Goal: Check status: Check status

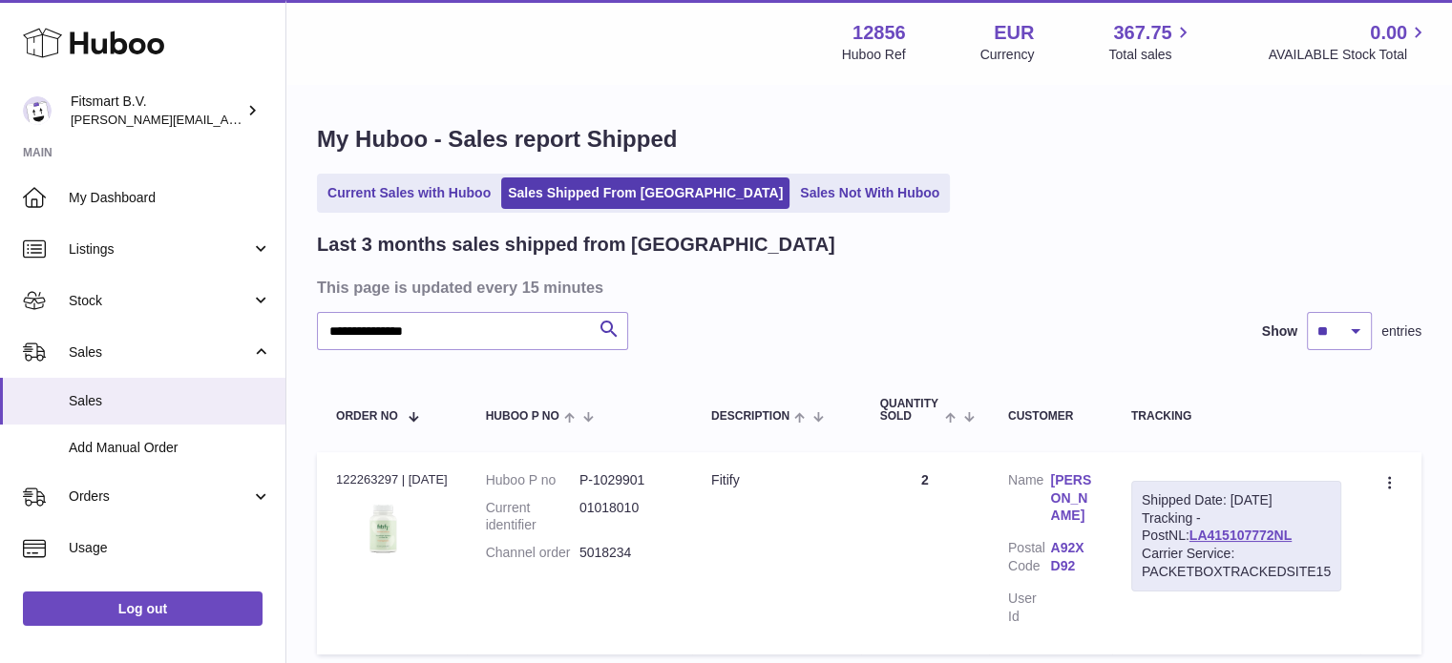
click at [1069, 492] on link "Mary Walsh" at bounding box center [1071, 499] width 42 height 54
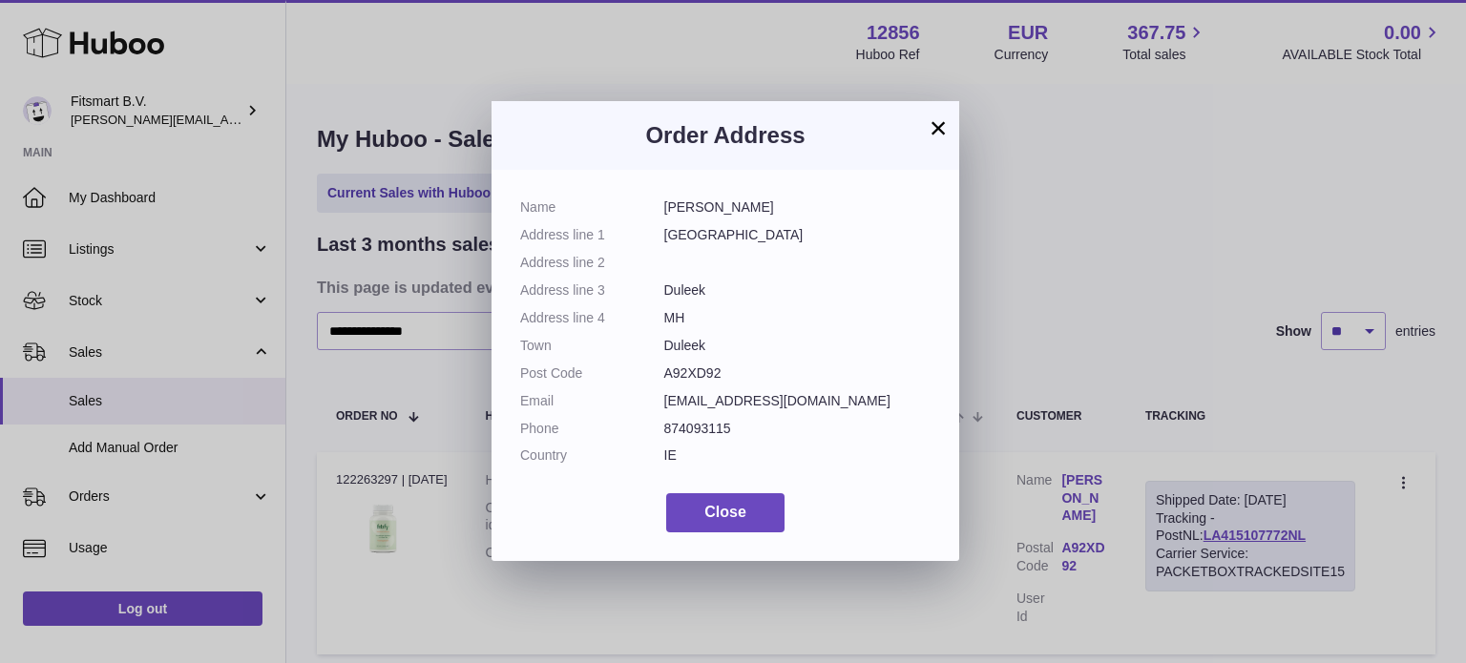
click at [381, 343] on div "× Order Address Name Mary Walsh Address line 1 Station Road Address line 2 Addr…" at bounding box center [733, 331] width 1466 height 663
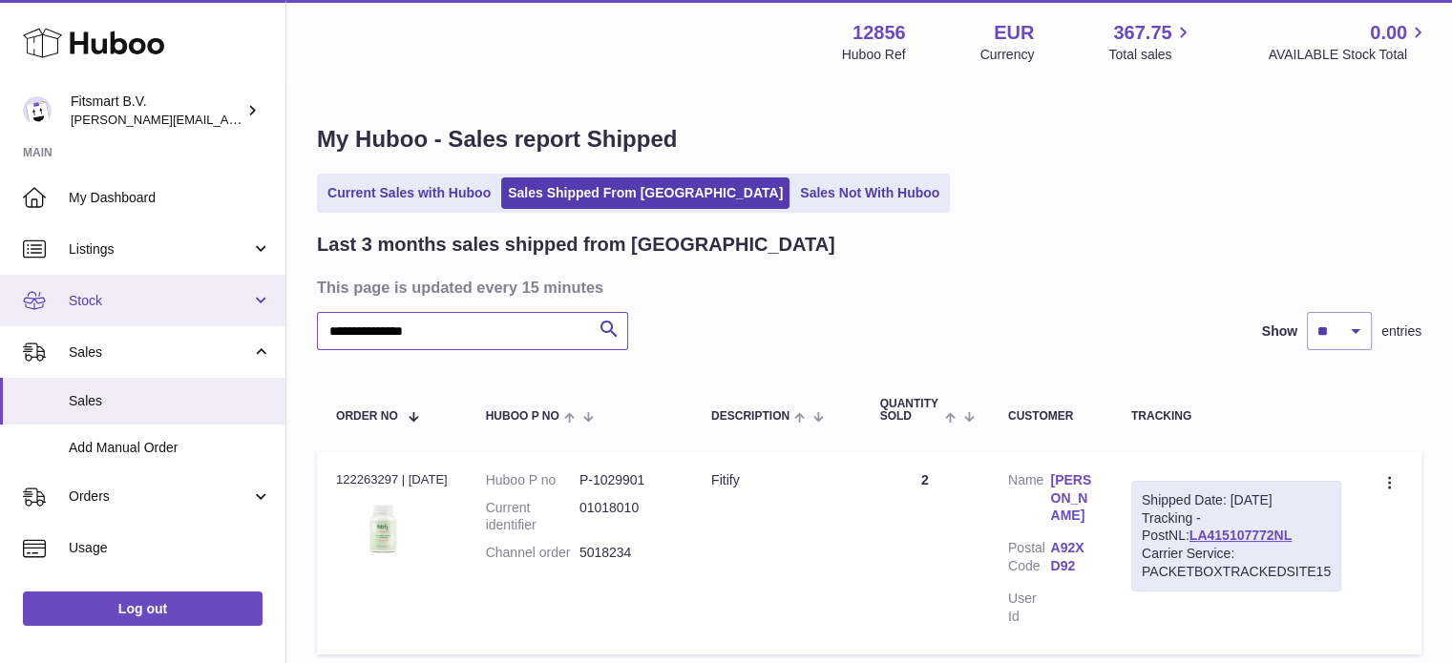
drag, startPoint x: 474, startPoint y: 326, endPoint x: 0, endPoint y: 301, distance: 475.2
click at [0, 301] on div "**********" at bounding box center [726, 407] width 1452 height 815
paste input "text"
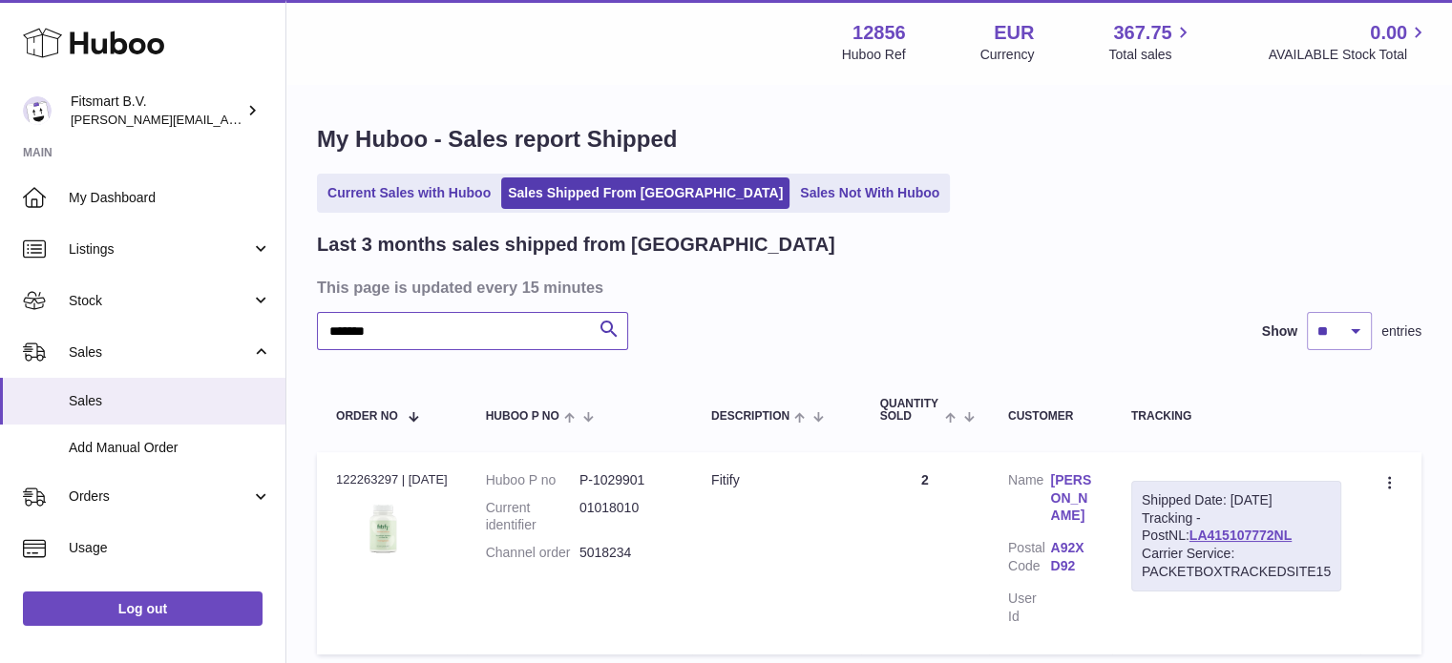
type input "*******"
click at [145, 45] on icon at bounding box center [93, 43] width 141 height 38
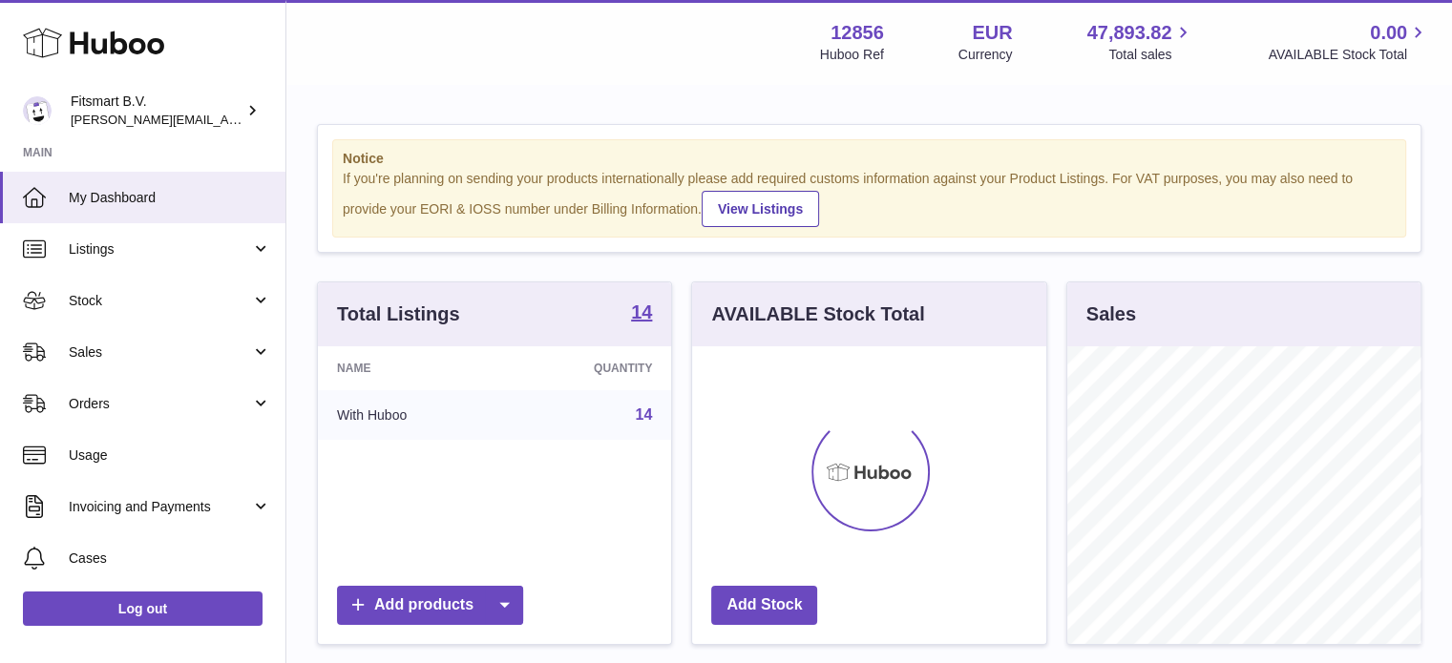
scroll to position [298, 354]
click at [187, 369] on link "Sales" at bounding box center [142, 352] width 285 height 52
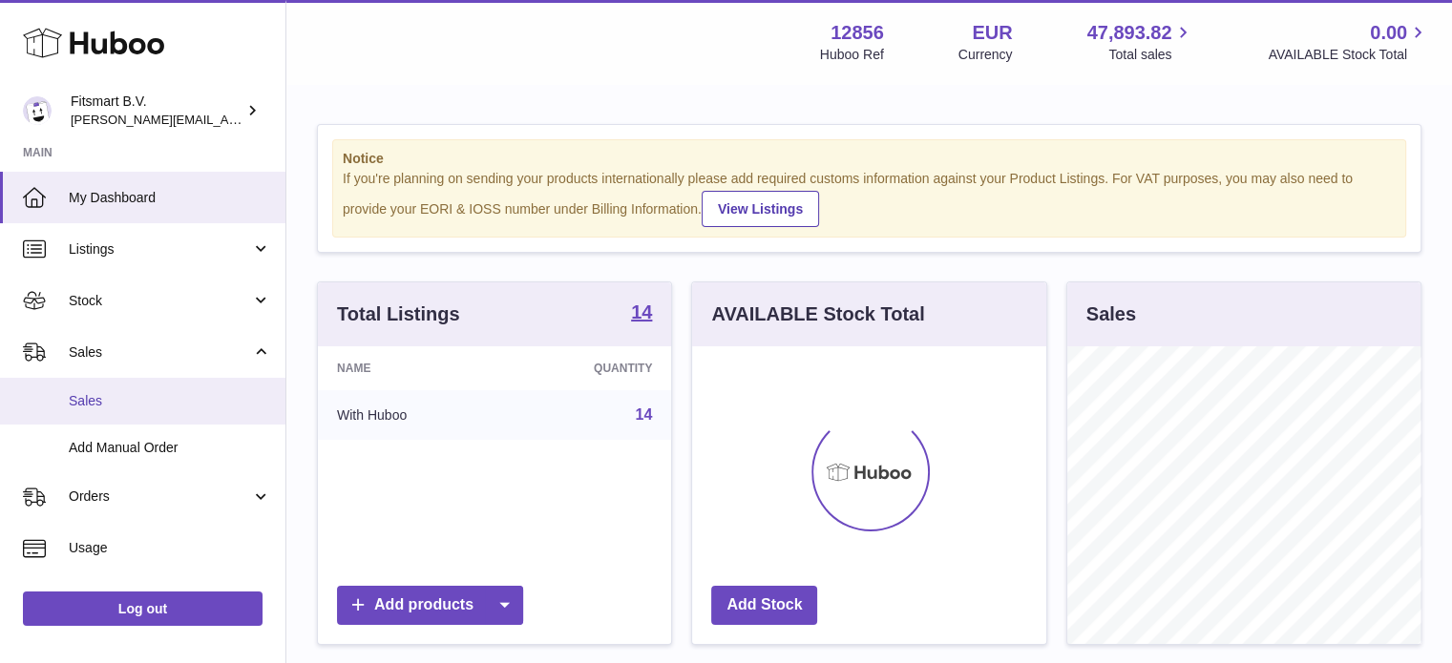
click at [174, 418] on link "Sales" at bounding box center [142, 401] width 285 height 47
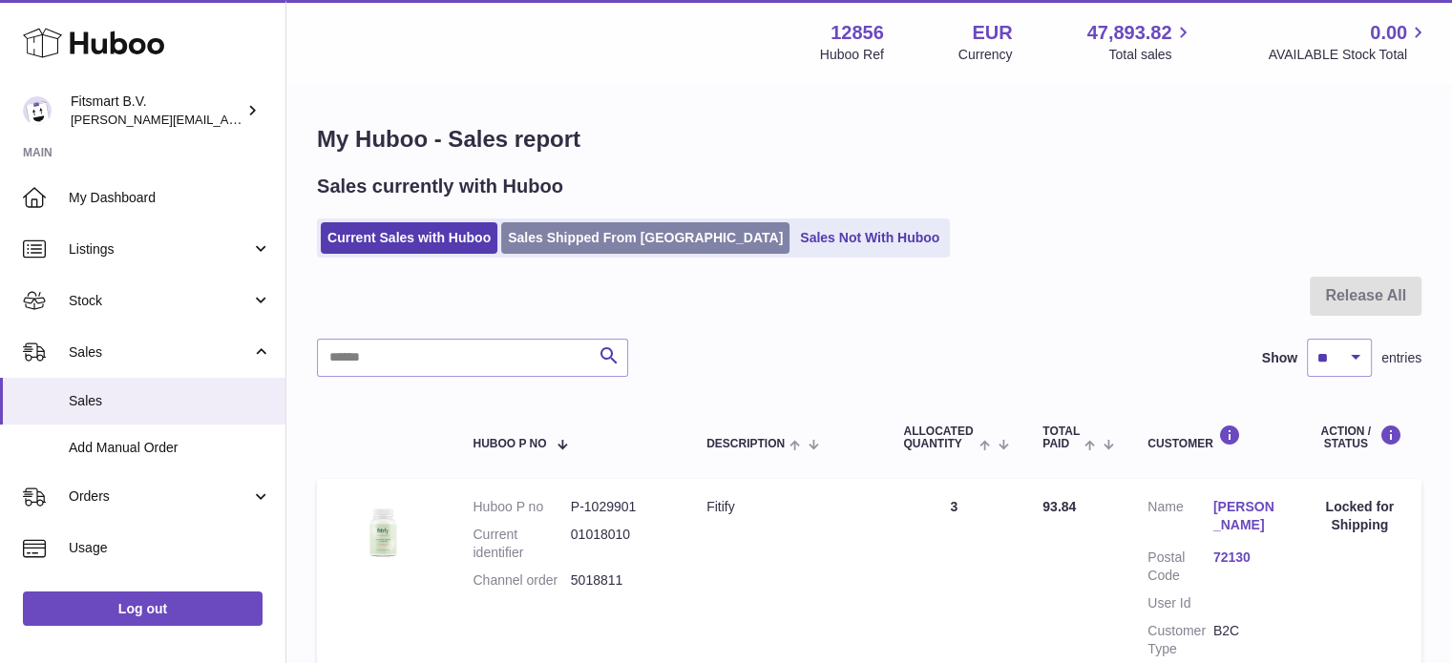
click at [588, 241] on link "Sales Shipped From [GEOGRAPHIC_DATA]" at bounding box center [645, 238] width 288 height 32
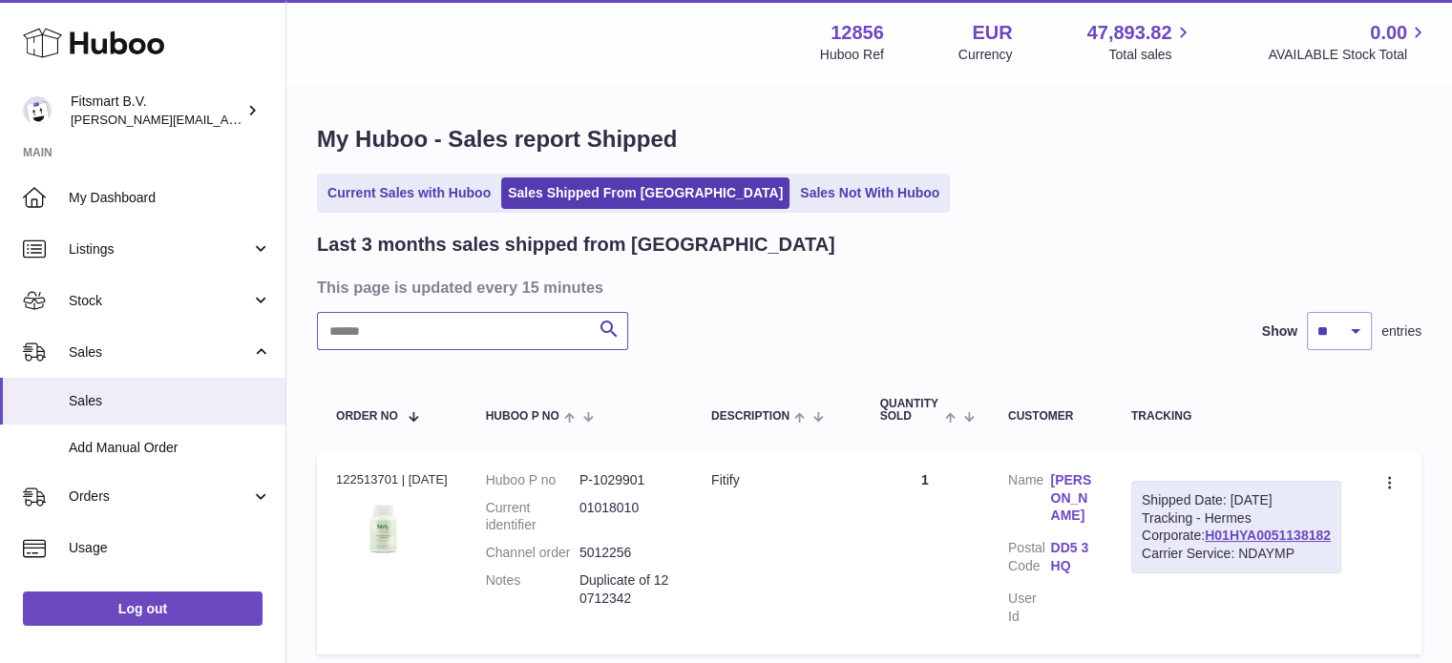
click at [479, 336] on input "text" at bounding box center [472, 331] width 311 height 38
paste input "*******"
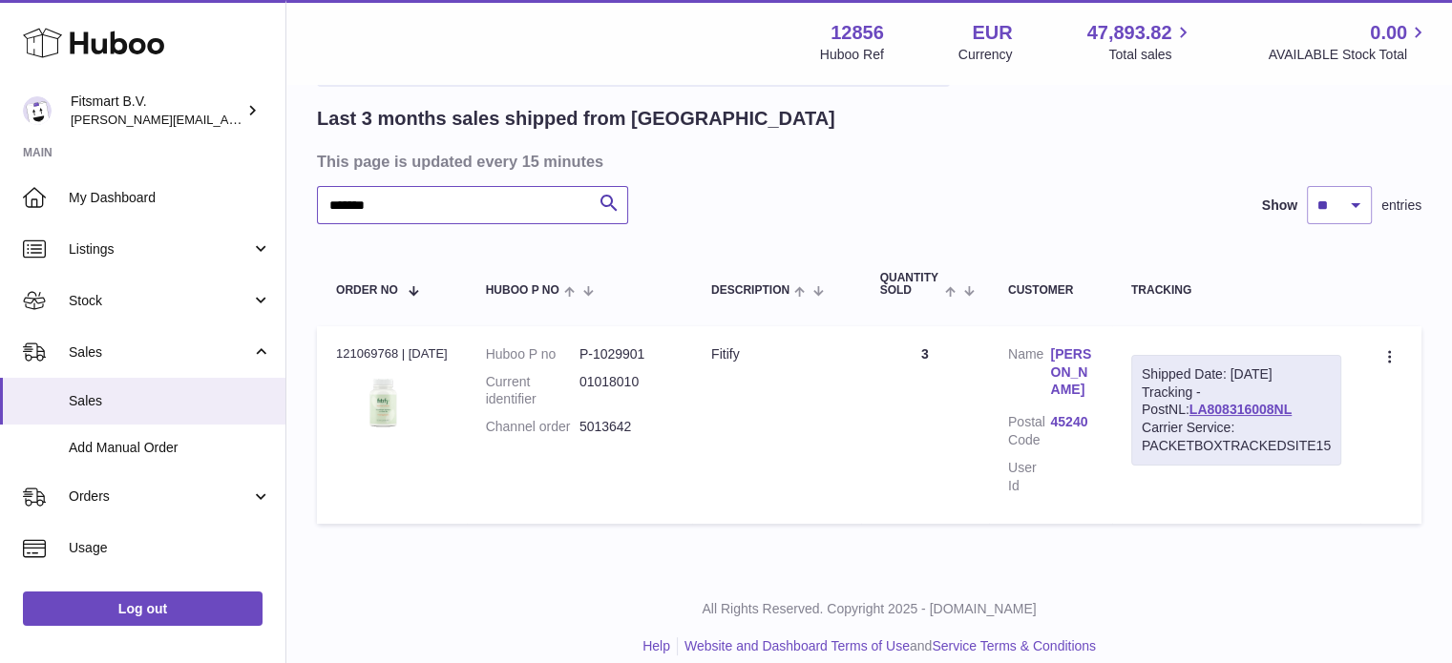
scroll to position [127, 0]
type input "*******"
click at [1081, 362] on link "daniel balian" at bounding box center [1071, 372] width 42 height 54
click at [1229, 181] on div at bounding box center [726, 331] width 1452 height 663
click at [1224, 411] on link "LA808316008NL" at bounding box center [1240, 408] width 102 height 15
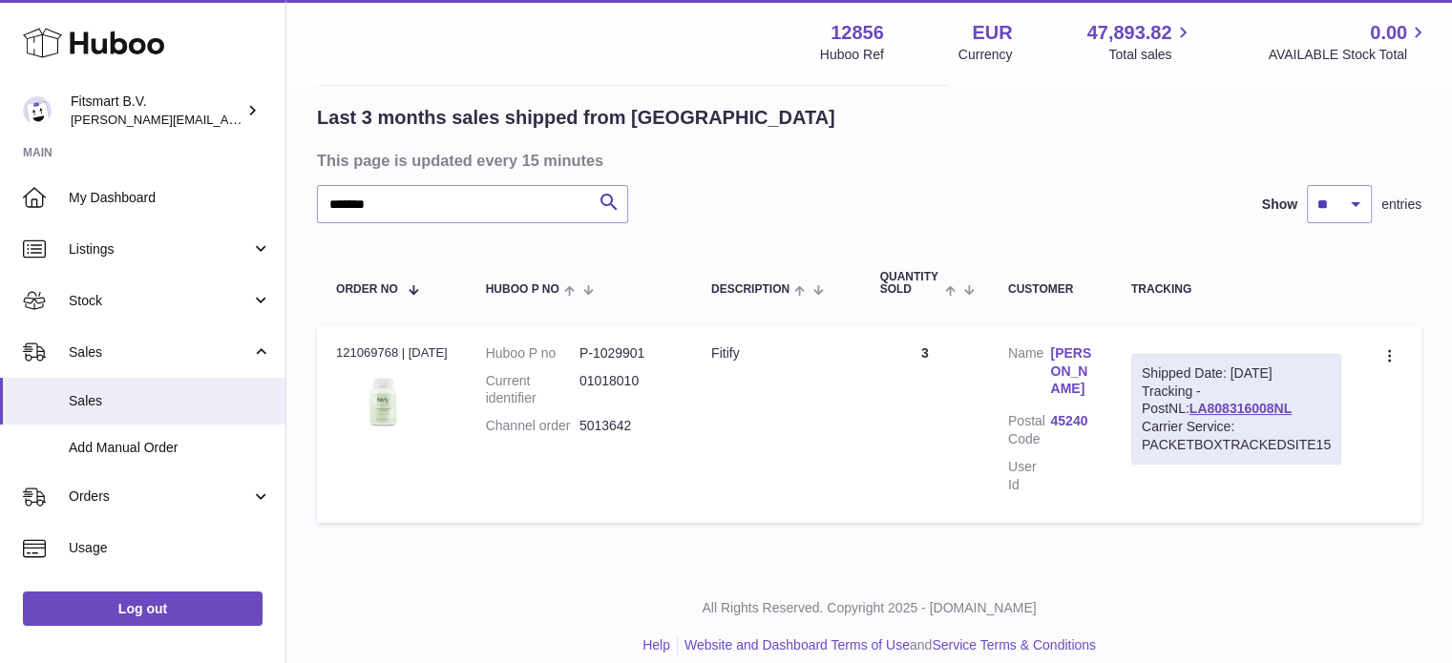
click at [1072, 363] on link "daniel balian" at bounding box center [1071, 372] width 42 height 54
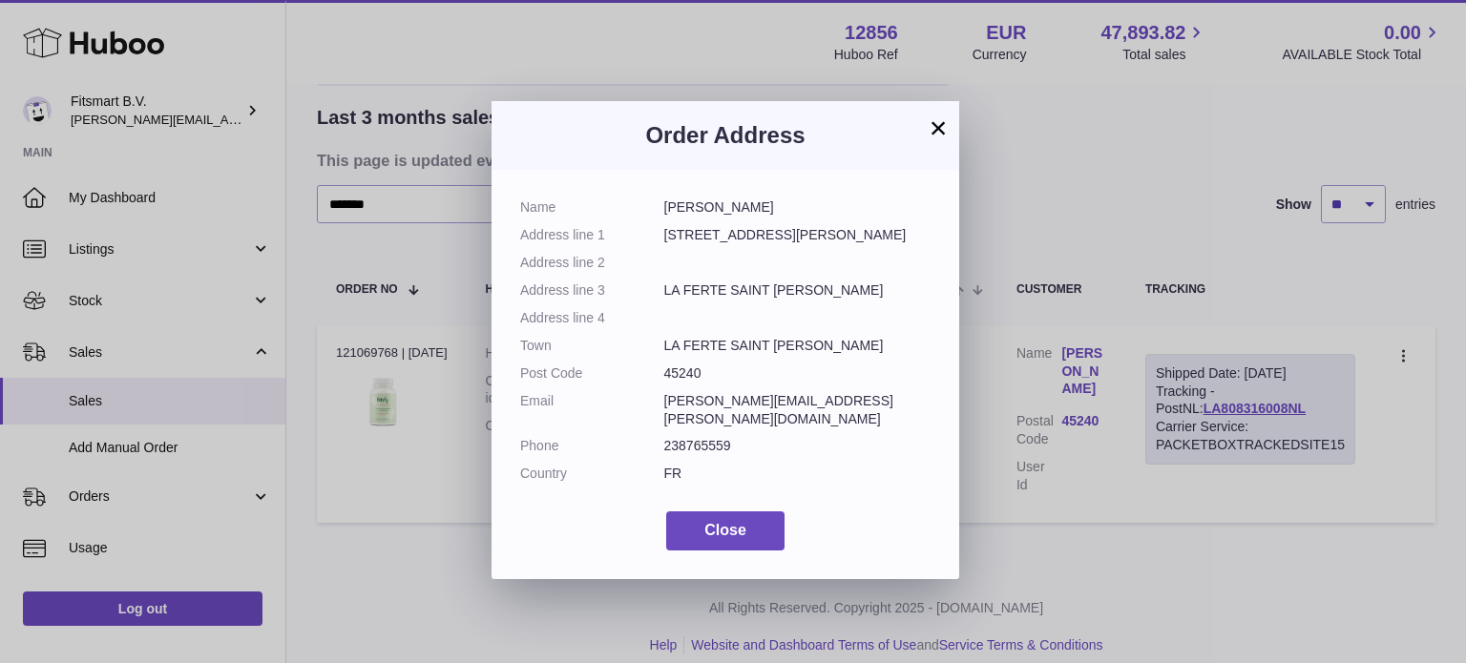
click at [1038, 212] on div "× Order Address Name daniel balian Address line 1 222 bis rue du General LECLER…" at bounding box center [733, 331] width 1466 height 663
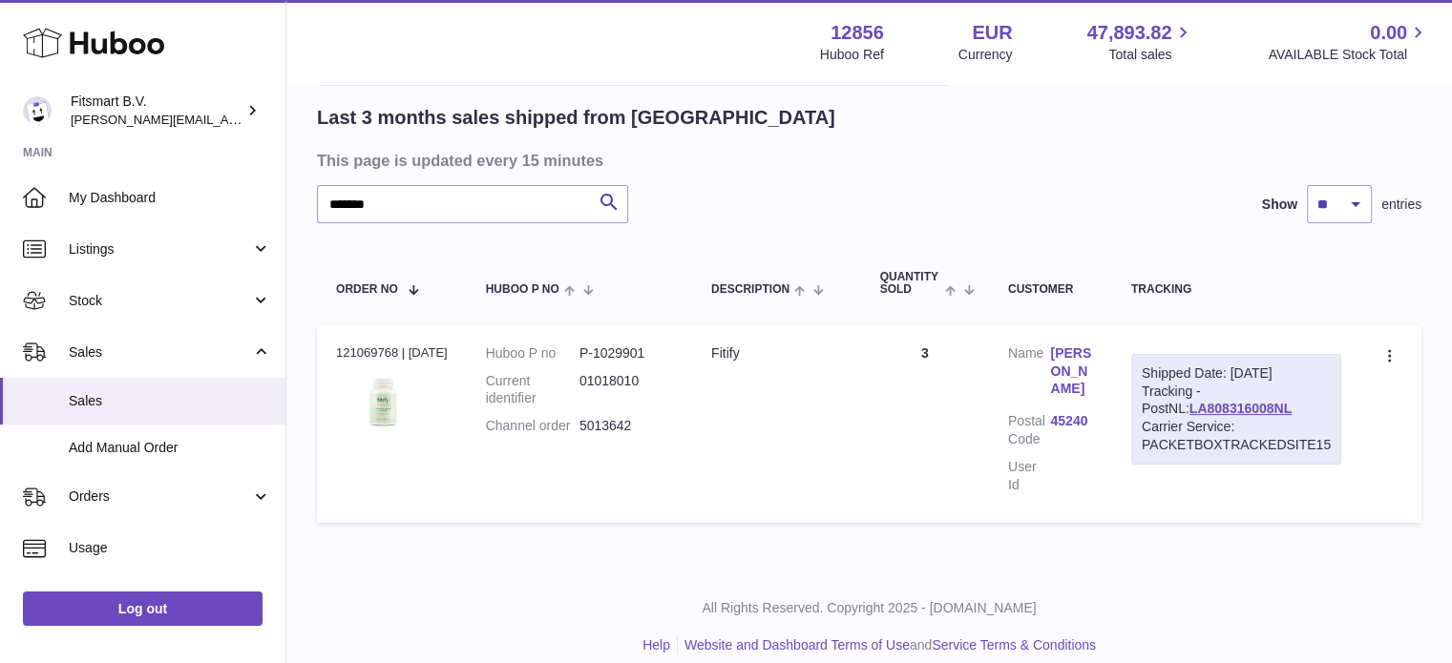
click at [1207, 396] on div "Shipped Date: 16th Jul 2025 Tracking - PostNL: LA808316008NL Carrier Service: P…" at bounding box center [1236, 409] width 210 height 111
click at [1207, 401] on link "LA808316008NL" at bounding box center [1240, 408] width 102 height 15
click at [1071, 359] on link "daniel balian" at bounding box center [1071, 372] width 42 height 54
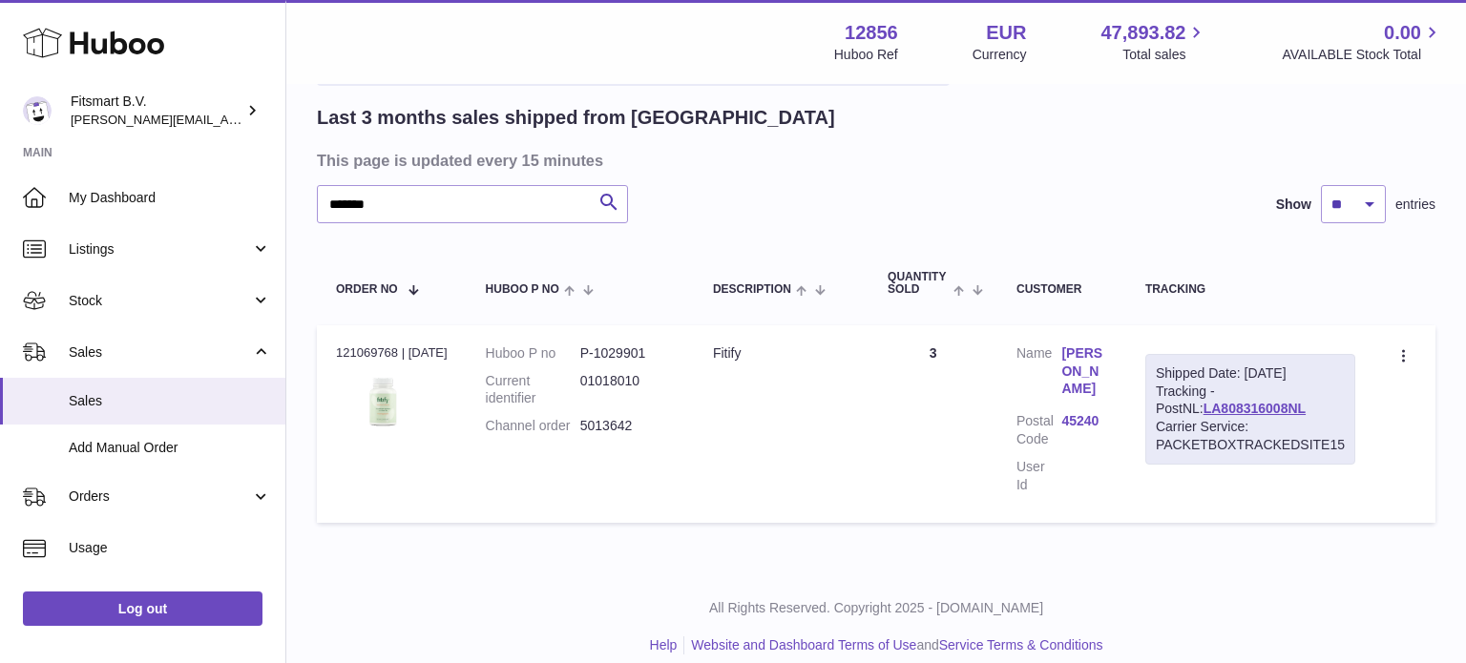
click at [1081, 196] on div at bounding box center [733, 331] width 1466 height 663
